Goal: Register for event/course

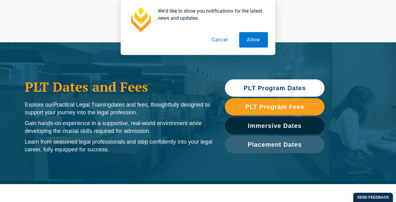
click at [259, 88] on li "National CPD Rules" at bounding box center [275, 92] width 56 height 10
click at [222, 40] on button "Cancel" at bounding box center [220, 39] width 32 height 15
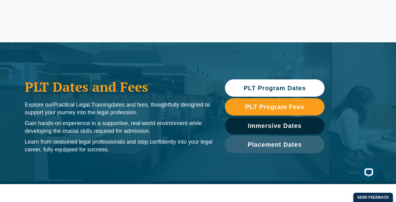
click at [247, 86] on span "PLT Program Dates" at bounding box center [274, 88] width 62 height 6
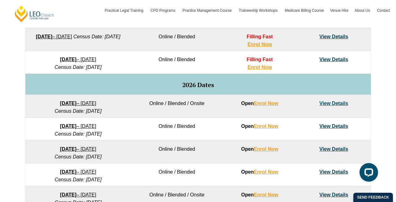
scroll to position [344, 0]
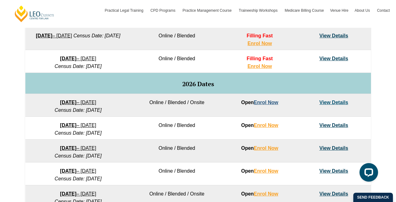
click at [270, 104] on link "Enrol Now" at bounding box center [265, 102] width 24 height 5
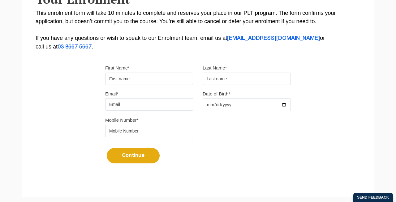
scroll to position [146, 0]
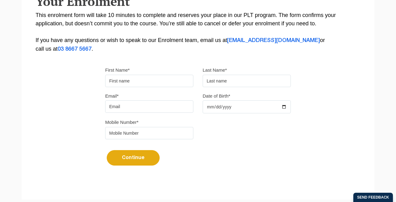
click at [170, 75] on div "First Name*" at bounding box center [148, 76] width 97 height 21
click at [170, 79] on input "First Name*" at bounding box center [149, 81] width 88 height 12
type input "[US_STATE]"
type input "Ferry"
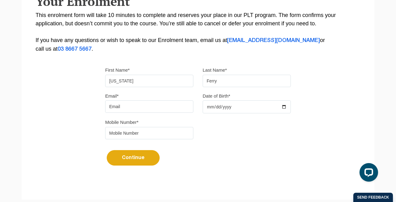
type input "georgia_ferry@outlook.com"
type input "0437395996"
click at [222, 111] on input "Date of Birth*" at bounding box center [246, 106] width 88 height 13
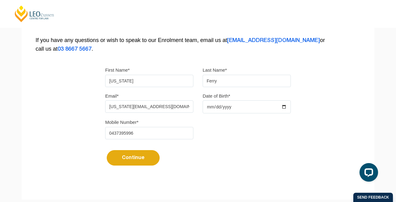
click at [261, 110] on input "Date of Birth*" at bounding box center [246, 106] width 88 height 13
click at [281, 110] on input "Date of Birth*" at bounding box center [246, 106] width 88 height 13
type input "2002-04-05"
click at [148, 161] on button "Continue" at bounding box center [133, 157] width 53 height 15
select select
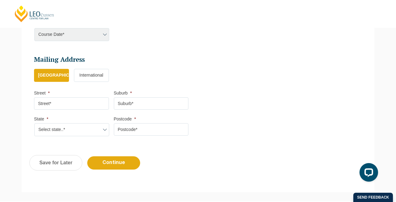
scroll to position [53, 0]
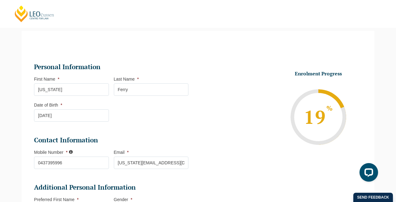
click at [95, 94] on input "[US_STATE]" at bounding box center [71, 89] width 75 height 12
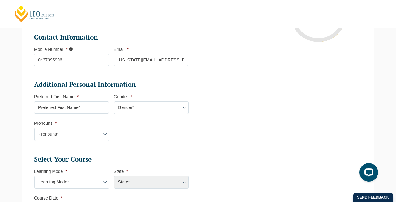
scroll to position [164, 0]
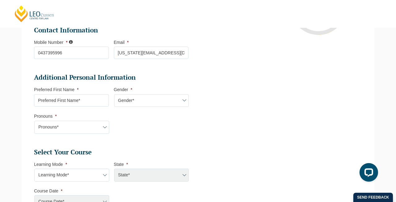
click at [88, 101] on input "Preferred First Name *" at bounding box center [71, 100] width 75 height 12
type input "[US_STATE]"
select select "VIC"
select select
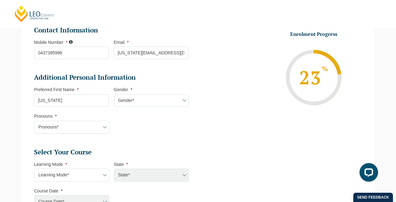
click at [130, 100] on select "Gender* Male Female Nonbinary Intersex Prefer not to disclose Other" at bounding box center [151, 100] width 75 height 13
select select "[DEMOGRAPHIC_DATA]"
click at [114, 95] on select "Gender* Male Female Nonbinary Intersex Prefer not to disclose Other" at bounding box center [151, 100] width 75 height 13
click at [87, 125] on select "Pronouns* She/Her/Hers He/Him/His They/Them/Theirs Other Prefer not to disclose" at bounding box center [71, 127] width 75 height 13
select select "She/Her/Hers"
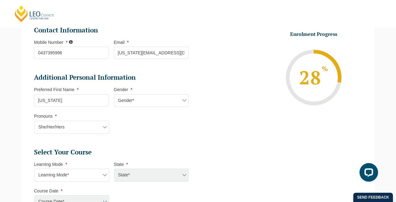
click at [34, 121] on select "Pronouns* She/Her/Hers He/Him/His They/Them/Theirs Other Prefer not to disclose" at bounding box center [71, 127] width 75 height 13
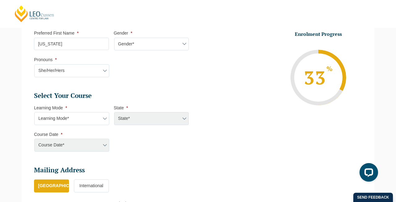
scroll to position [262, 0]
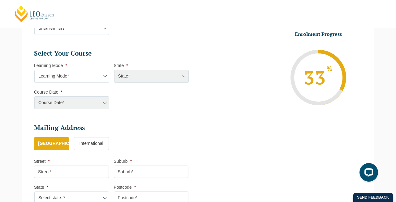
click at [91, 79] on select "Learning Mode* Online Full Time Learning Online Part Time Learning Blended Full…" at bounding box center [71, 76] width 75 height 13
select select "Online Part Time Learning"
click at [34, 70] on select "Learning Mode* Online Full Time Learning Online Part Time Learning Blended Full…" at bounding box center [71, 76] width 75 height 13
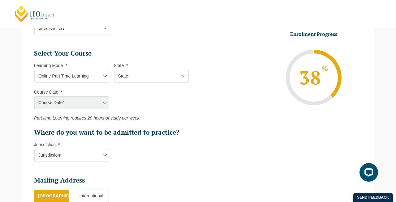
click at [138, 77] on select "State* National (ACT/NSW, VIC, QLD, SA, WA)" at bounding box center [151, 76] width 75 height 13
select select "National ([GEOGRAPHIC_DATA]/[GEOGRAPHIC_DATA], [GEOGRAPHIC_DATA], [GEOGRAPHIC_D…"
click at [114, 70] on select "State* National (ACT/NSW, VIC, QLD, SA, WA)" at bounding box center [151, 76] width 75 height 13
click at [95, 100] on select "Course Date* September 2025 (08-Sep-2025 to 17-Apr-2026) January 2026 (27-Jan-2…" at bounding box center [71, 102] width 75 height 13
select select "[DATE] ([DATE] to [DATE])"
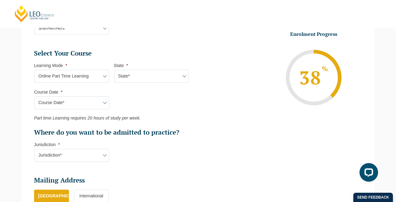
click at [34, 97] on select "Course Date* September 2025 (08-Sep-2025 to 17-Apr-2026) January 2026 (27-Jan-2…" at bounding box center [71, 102] width 75 height 13
type input "Intake [DATE] PT"
type input "Practical Legal Training (NAT)"
select select "NAT PLT (JAN) 2026 Part Time Online"
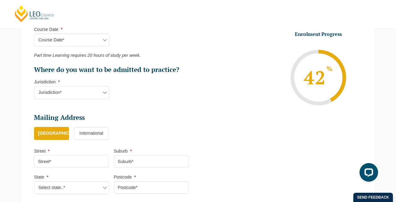
scroll to position [327, 0]
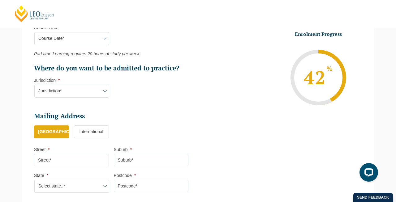
click at [98, 95] on select "Jurisdiction* VIC ACT/NSW SA WA QLD" at bounding box center [71, 91] width 75 height 13
select select "VIC"
click at [34, 85] on select "Jurisdiction* VIC ACT/NSW SA WA QLD" at bounding box center [71, 91] width 75 height 13
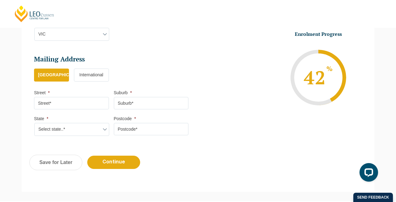
scroll to position [386, 0]
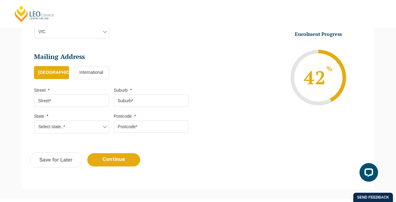
click at [92, 99] on input "Street *" at bounding box center [71, 101] width 75 height 12
type input "[STREET_ADDRESS]"
type input "[GEOGRAPHIC_DATA]"
select select "VIC"
type input "3139"
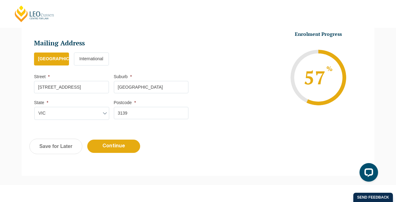
scroll to position [451, 0]
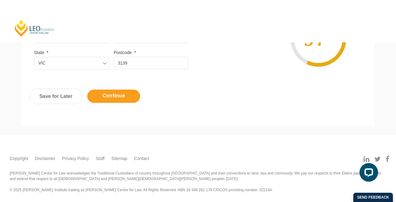
click at [113, 98] on input "Continue" at bounding box center [113, 96] width 53 height 13
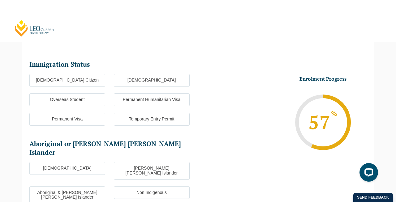
scroll to position [53, 0]
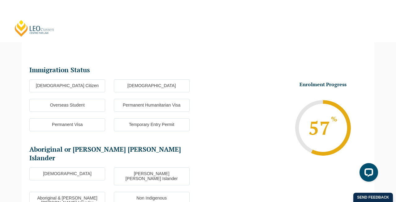
click at [93, 84] on label "[DEMOGRAPHIC_DATA] Citizen" at bounding box center [67, 85] width 76 height 13
click at [0, 0] on input "[DEMOGRAPHIC_DATA] Citizen" at bounding box center [0, 0] width 0 height 0
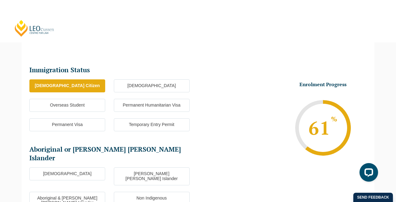
click at [136, 192] on label "Non Indigenous" at bounding box center [152, 198] width 76 height 13
click at [0, 0] on input "Non Indigenous" at bounding box center [0, 0] width 0 height 0
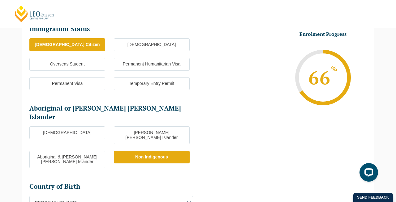
scroll to position [157, 0]
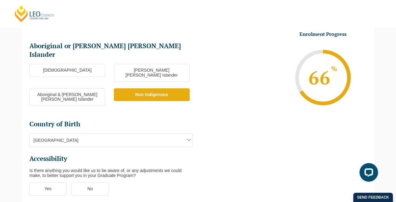
click at [128, 134] on span "[GEOGRAPHIC_DATA]" at bounding box center [111, 140] width 163 height 13
click at [238, 124] on ul "Immigration Status Immigration Status * Australian Citizen New Zealand Citizen …" at bounding box center [197, 82] width 337 height 243
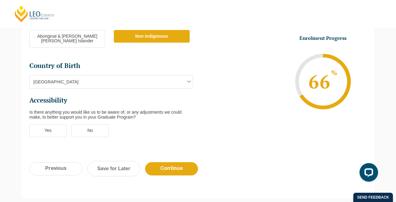
scroll to position [247, 0]
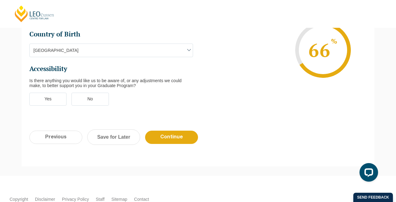
click at [94, 93] on label "No" at bounding box center [89, 99] width 37 height 13
click at [0, 0] on input "No" at bounding box center [0, 0] width 0 height 0
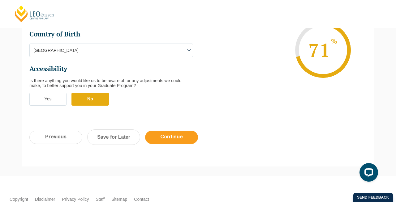
click at [167, 131] on input "Continue" at bounding box center [171, 137] width 53 height 13
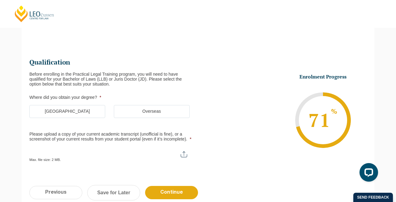
scroll to position [53, 0]
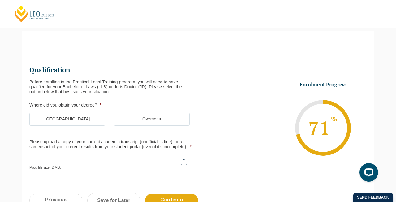
click at [81, 117] on label "[GEOGRAPHIC_DATA]" at bounding box center [67, 119] width 76 height 13
click at [0, 0] on input "[GEOGRAPHIC_DATA]" at bounding box center [0, 0] width 0 height 0
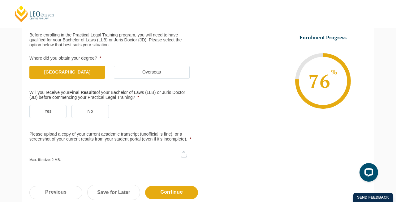
scroll to position [102, 0]
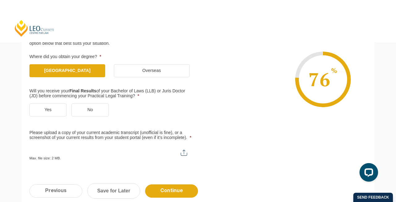
click at [53, 112] on label "Yes" at bounding box center [47, 110] width 37 height 13
click at [0, 0] on input "Yes" at bounding box center [0, 0] width 0 height 0
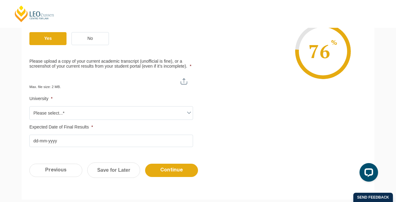
scroll to position [179, 0]
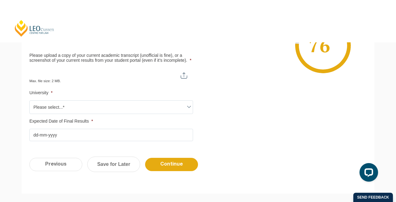
click at [185, 74] on input "Please upload a copy of your current academic transcript (unofficial is fine), …" at bounding box center [111, 73] width 164 height 11
type input "C:\fakepath\Academic Transcript.pdf"
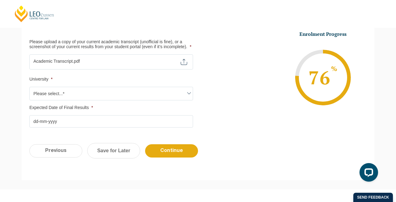
scroll to position [193, 0]
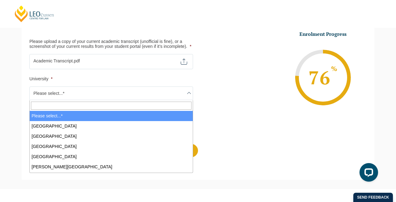
click at [119, 92] on span "Please select...*" at bounding box center [111, 93] width 163 height 13
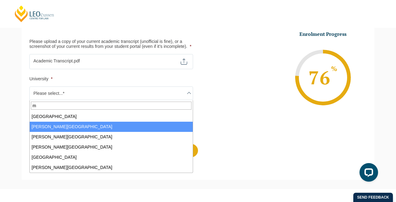
scroll to position [0, 0]
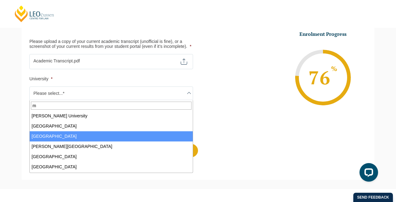
type input "m"
select select "[GEOGRAPHIC_DATA]"
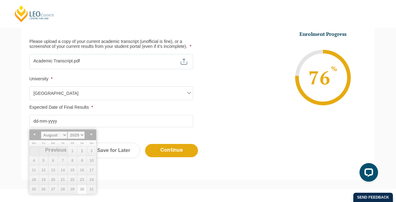
click at [83, 123] on input "Expected Date of Final Results *" at bounding box center [111, 121] width 164 height 12
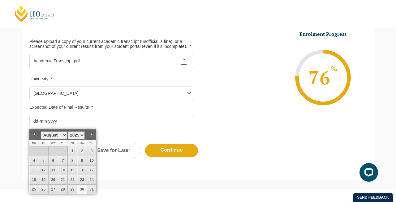
click at [65, 133] on select "January February March April May June July August September October November De…" at bounding box center [54, 135] width 27 height 8
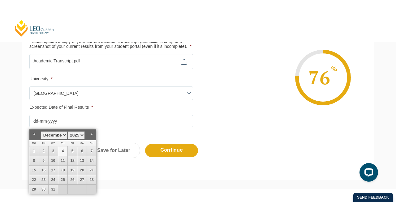
click at [62, 151] on link "4" at bounding box center [62, 151] width 9 height 9
type input "[DATE]"
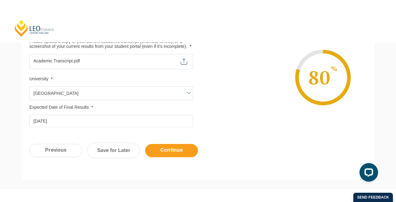
click at [170, 154] on input "Continue" at bounding box center [171, 150] width 53 height 13
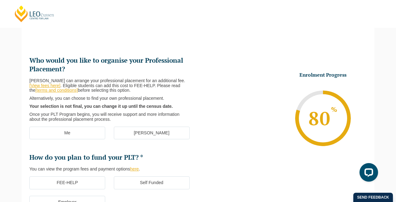
scroll to position [66, 0]
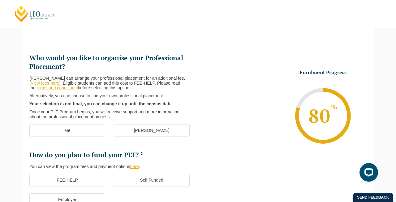
click at [88, 127] on label "Me" at bounding box center [67, 130] width 76 height 13
click at [0, 0] on input "Me" at bounding box center [0, 0] width 0 height 0
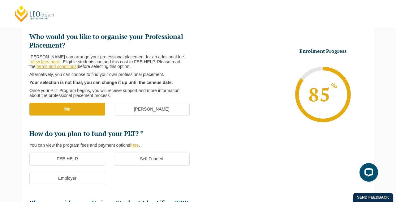
scroll to position [111, 0]
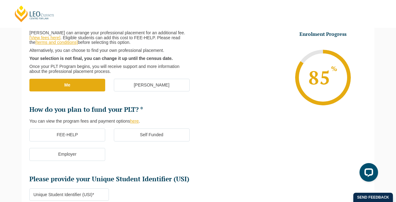
click at [85, 134] on label "FEE-HELP" at bounding box center [67, 135] width 76 height 13
click at [0, 0] on input "FEE-HELP" at bounding box center [0, 0] width 0 height 0
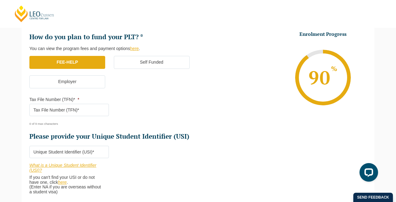
scroll to position [198, 0]
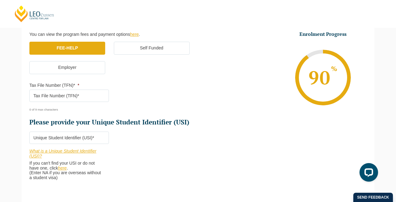
click at [45, 138] on input "Please provide your Unique Student Identifier (USI) *" at bounding box center [68, 138] width 79 height 12
paste input "NWURP48FUN"
type input "NWURP48FUN"
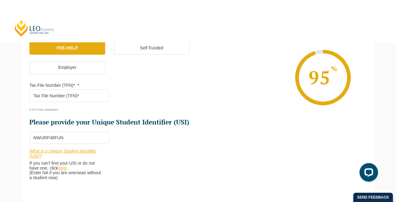
click at [47, 94] on input "Tax File Number (TFN)* *" at bounding box center [68, 96] width 79 height 12
paste input "Taxfile"
click at [45, 95] on input "Taxfile" at bounding box center [68, 96] width 79 height 12
paste input "text"
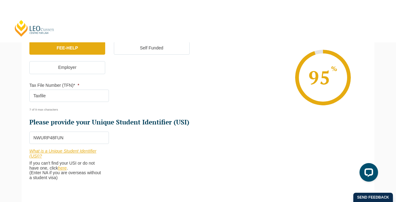
type input "Taxfile"
drag, startPoint x: 54, startPoint y: 98, endPoint x: 0, endPoint y: 97, distance: 54.4
click at [0, 97] on div "Please note that your information is saved on our server as you enter it. Congr…" at bounding box center [198, 63] width 396 height 372
drag, startPoint x: 74, startPoint y: 95, endPoint x: 15, endPoint y: 95, distance: 59.0
click at [15, 95] on div "Please note that your information is saved on our server as you enter it. Congr…" at bounding box center [198, 63] width 396 height 372
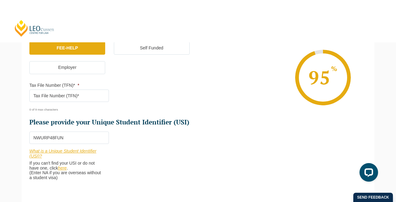
click at [61, 93] on input "Tax File Number (TFN)* *" at bounding box center [68, 96] width 79 height 12
click at [63, 96] on input "Tax File Number (TFN)* *" at bounding box center [68, 96] width 79 height 12
paste input "Taxfile"
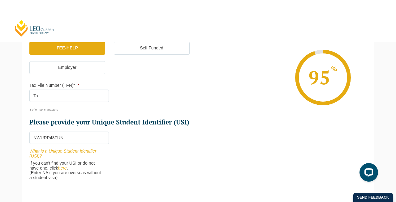
type input "T"
paste input "9850221"
click at [153, 84] on ul "Who would you like to organise your Professional Placement? Leo Cussen can arra…" at bounding box center [113, 23] width 168 height 205
click at [79, 94] on input "9850221" at bounding box center [68, 96] width 79 height 12
type input "985022119"
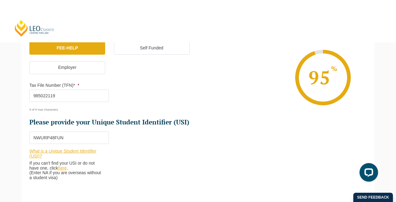
click at [113, 77] on ul "FEE-HELP Self Funded Employer" at bounding box center [113, 61] width 168 height 39
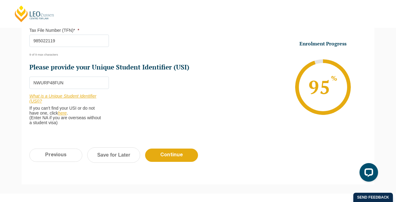
scroll to position [294, 0]
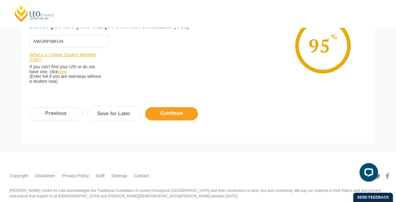
click at [185, 115] on input "Continue" at bounding box center [171, 113] width 53 height 13
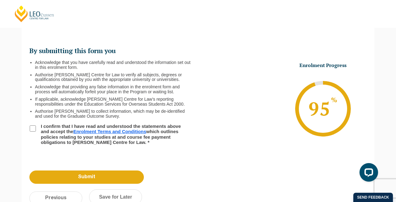
scroll to position [53, 0]
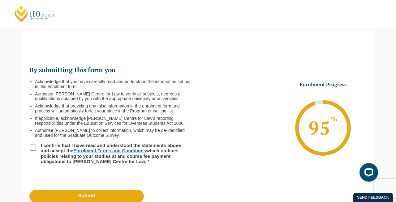
click at [32, 148] on input "I confirm that I have read and understood the statements above and accept the E…" at bounding box center [33, 148] width 6 height 6
checkbox input "true"
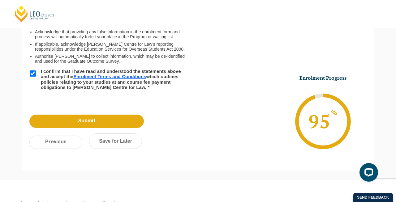
scroll to position [172, 0]
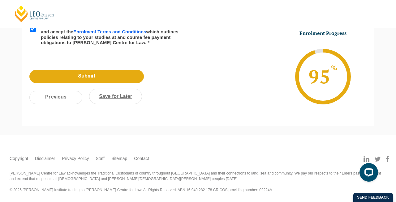
click at [116, 97] on link "Save for Later" at bounding box center [115, 96] width 53 height 15
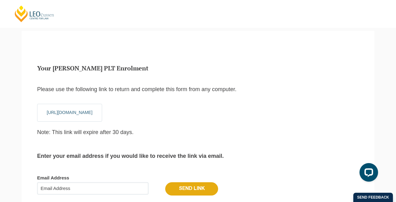
scroll to position [28, 0]
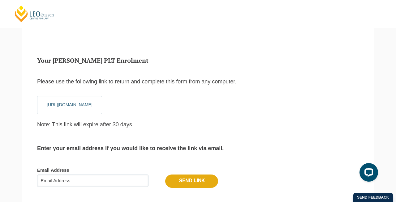
click at [86, 175] on input "Email Address" at bounding box center [92, 181] width 111 height 12
type input "[US_STATE][EMAIL_ADDRESS][DOMAIN_NAME]"
click at [51, 105] on link "[URL][DOMAIN_NAME]" at bounding box center [70, 104] width 46 height 5
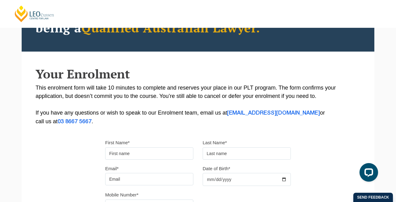
scroll to position [40, 0]
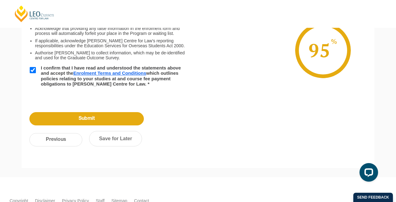
scroll to position [173, 0]
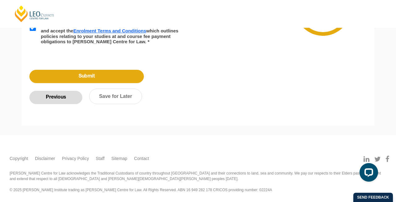
click at [75, 96] on input "Previous" at bounding box center [55, 97] width 53 height 13
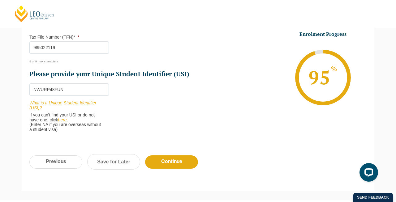
scroll to position [262, 0]
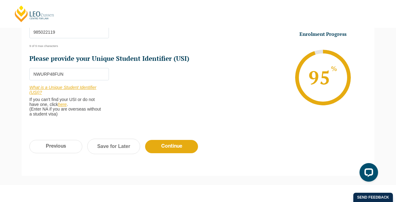
click at [55, 155] on div "Previous Continue Save for Later" at bounding box center [198, 150] width 352 height 34
click at [58, 147] on input "Previous" at bounding box center [55, 146] width 53 height 13
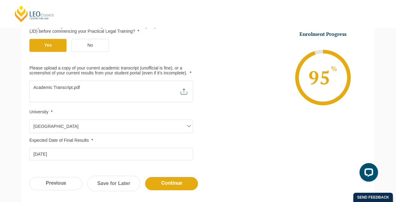
scroll to position [254, 0]
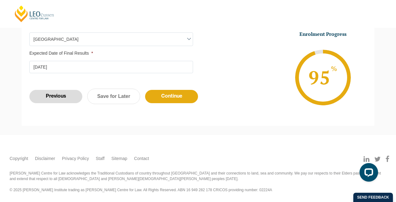
click at [65, 96] on input "Previous" at bounding box center [55, 96] width 53 height 13
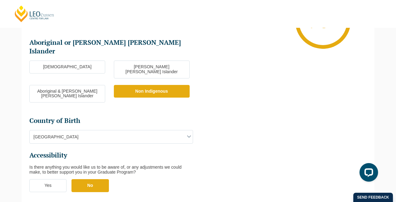
scroll to position [269, 0]
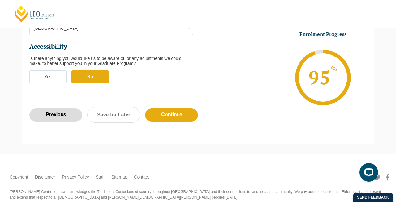
click at [73, 108] on input "Previous" at bounding box center [55, 114] width 53 height 13
select select "Online Part Time Learning"
select select "National ([GEOGRAPHIC_DATA]/[GEOGRAPHIC_DATA], [GEOGRAPHIC_DATA], [GEOGRAPHIC_D…"
select select
select select "[DATE] ([DATE] to [DATE])"
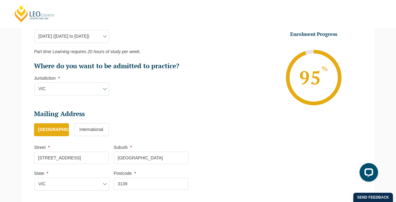
scroll to position [451, 0]
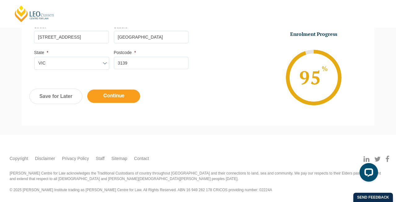
click at [105, 92] on input "Continue" at bounding box center [113, 96] width 53 height 13
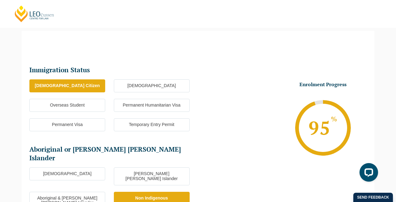
scroll to position [269, 0]
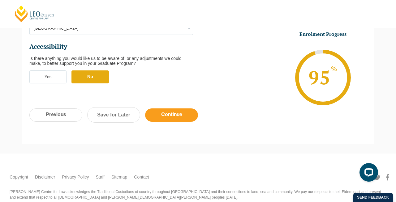
click at [181, 108] on input "Continue" at bounding box center [171, 114] width 53 height 13
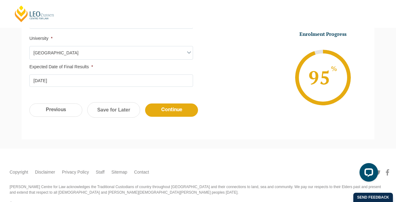
scroll to position [251, 0]
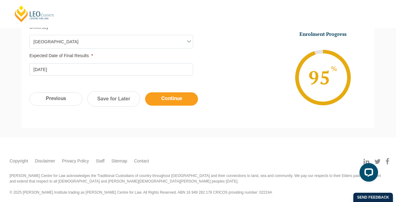
click at [169, 96] on input "Continue" at bounding box center [171, 98] width 53 height 13
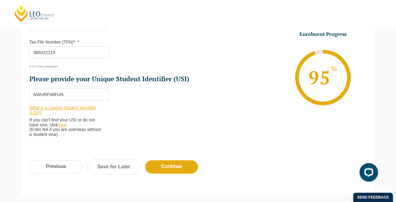
scroll to position [312, 0]
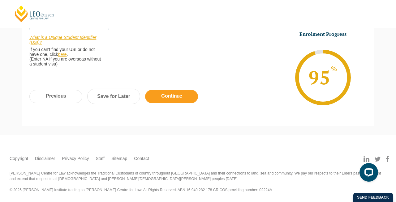
click at [166, 97] on input "Continue" at bounding box center [171, 96] width 53 height 13
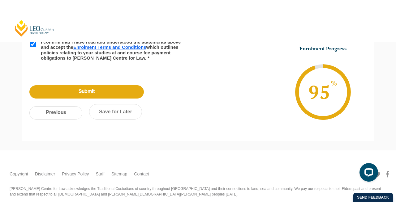
scroll to position [0, 0]
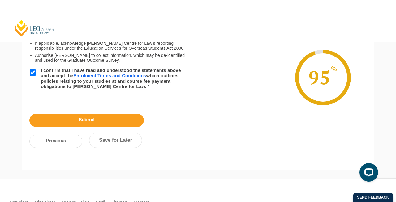
click at [125, 116] on input "Submit" at bounding box center [86, 120] width 114 height 13
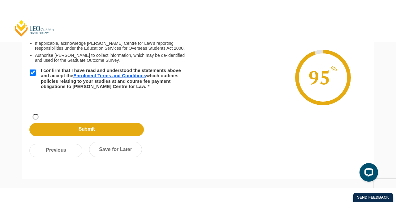
scroll to position [96, 0]
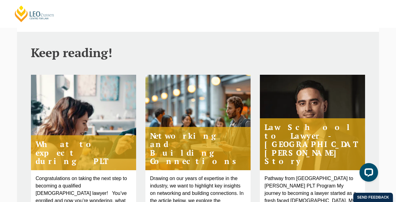
scroll to position [247, 0]
